Goal: Find specific page/section: Find specific page/section

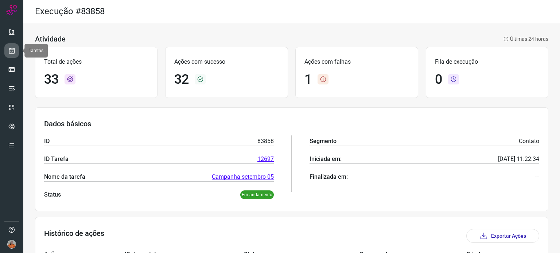
click at [13, 51] on icon at bounding box center [12, 50] width 8 height 7
